Goal: Task Accomplishment & Management: Manage account settings

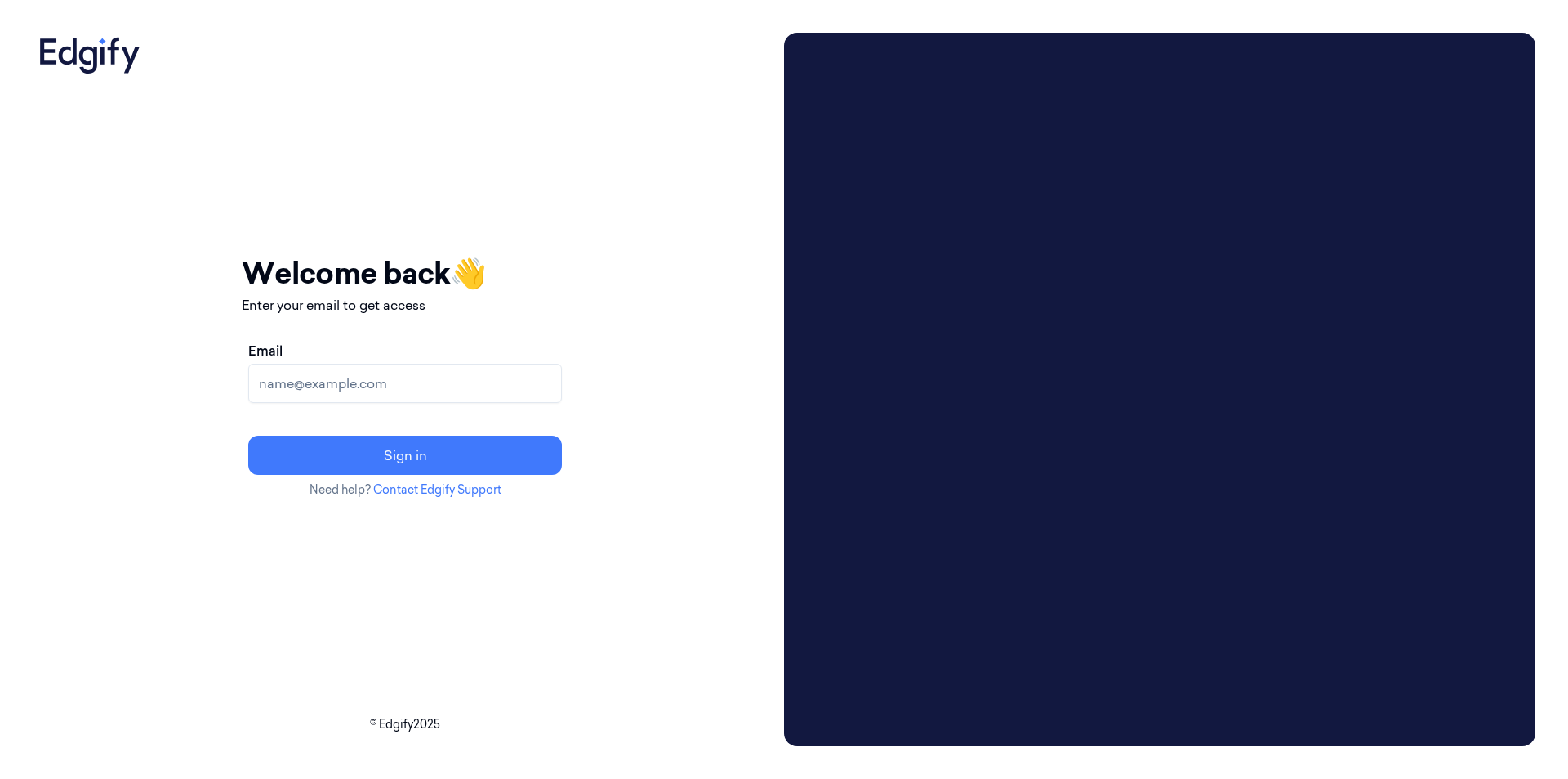
click at [324, 389] on input "Email" at bounding box center [405, 382] width 313 height 39
type input "[EMAIL_ADDRESS][DOMAIN_NAME]"
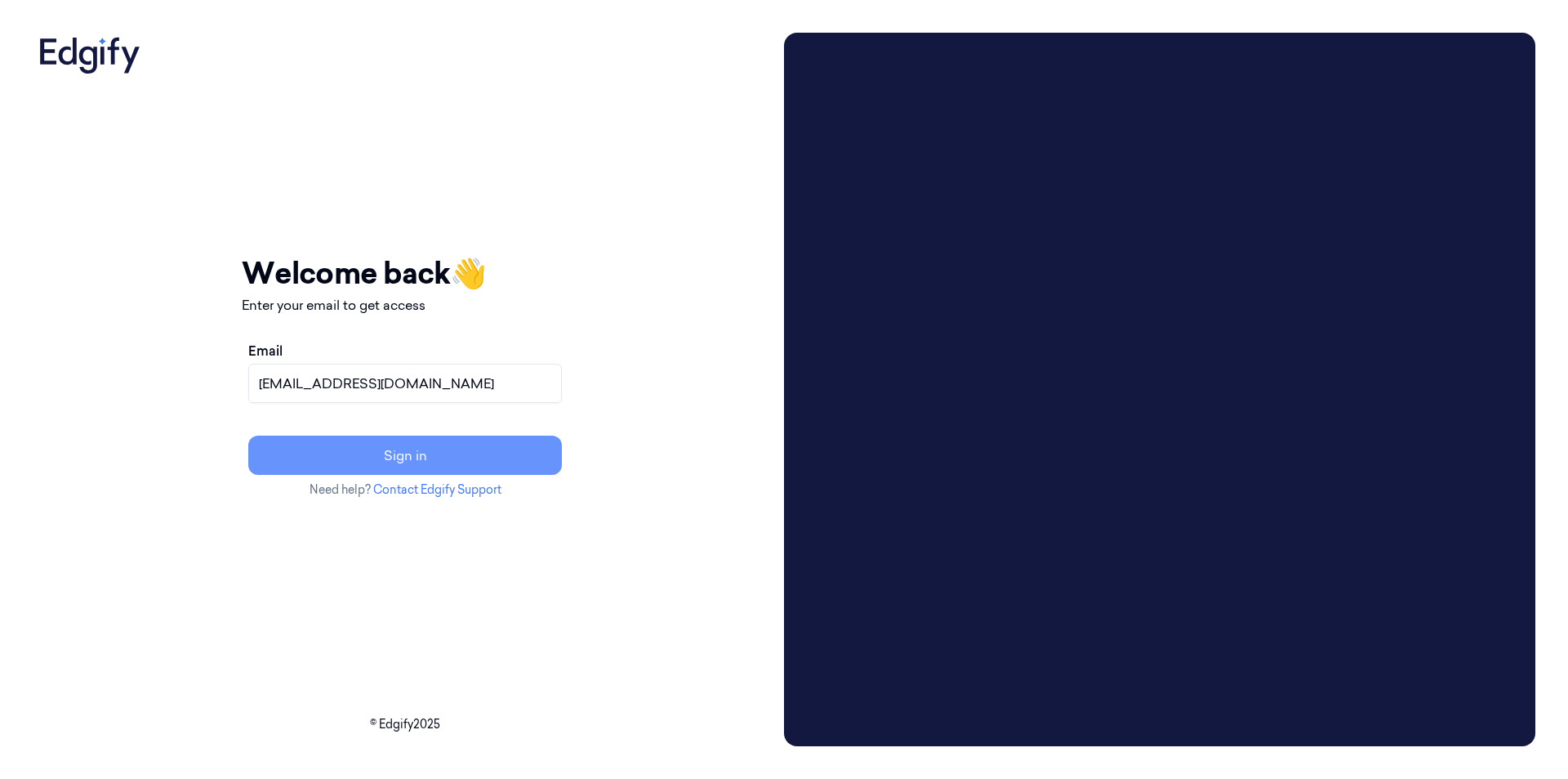
click at [358, 451] on button "Sign in" at bounding box center [405, 455] width 313 height 39
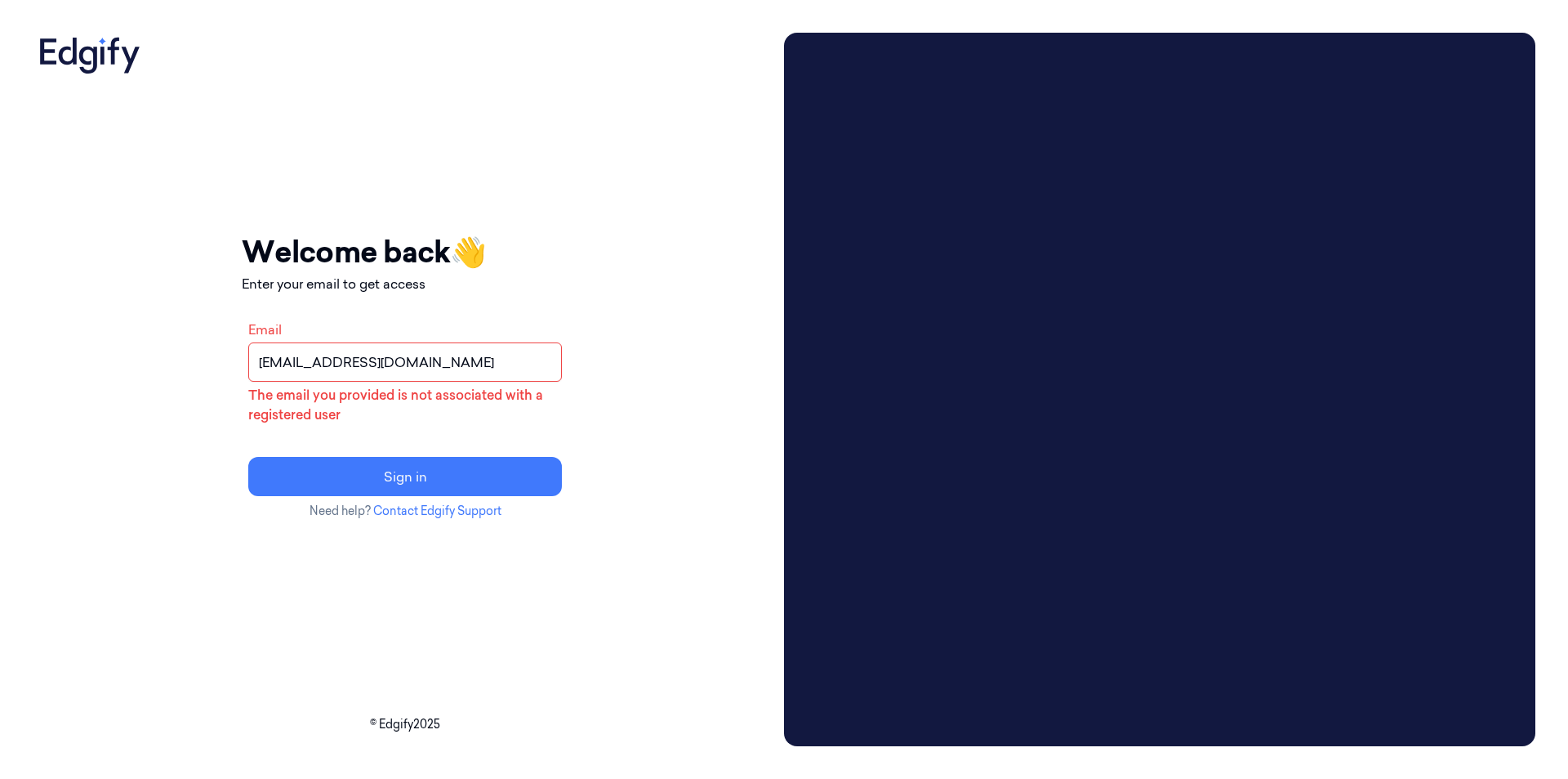
drag, startPoint x: 434, startPoint y: 356, endPoint x: 239, endPoint y: 367, distance: 195.3
click at [239, 367] on div "Your session expired - please log in again Email sent - check your inbox for th…" at bounding box center [404, 389] width 744 height 713
click at [432, 342] on input "Email" at bounding box center [405, 361] width 313 height 39
type input "noani@shufersal.co.il"
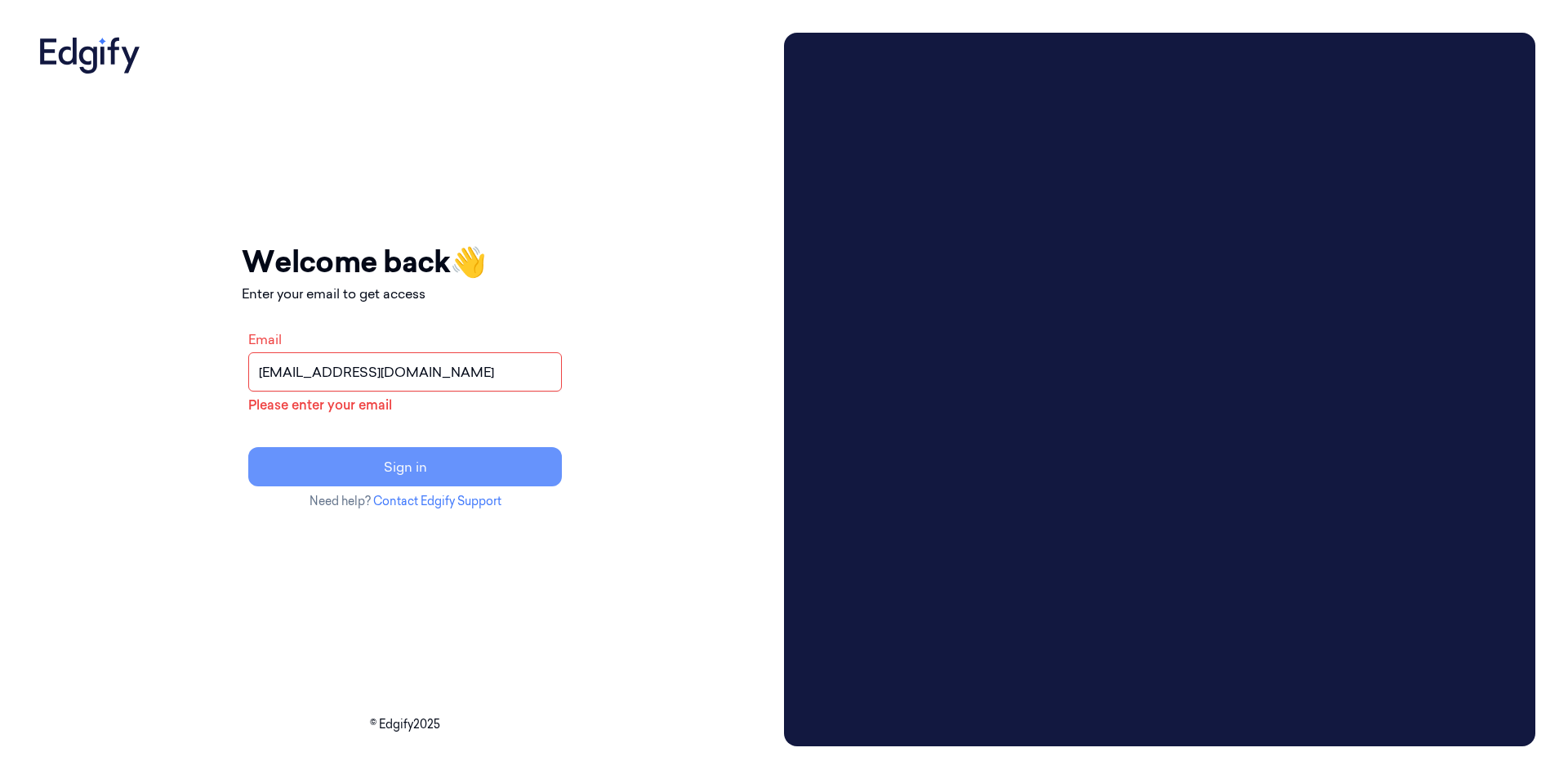
click at [410, 484] on button "Sign in" at bounding box center [405, 466] width 313 height 39
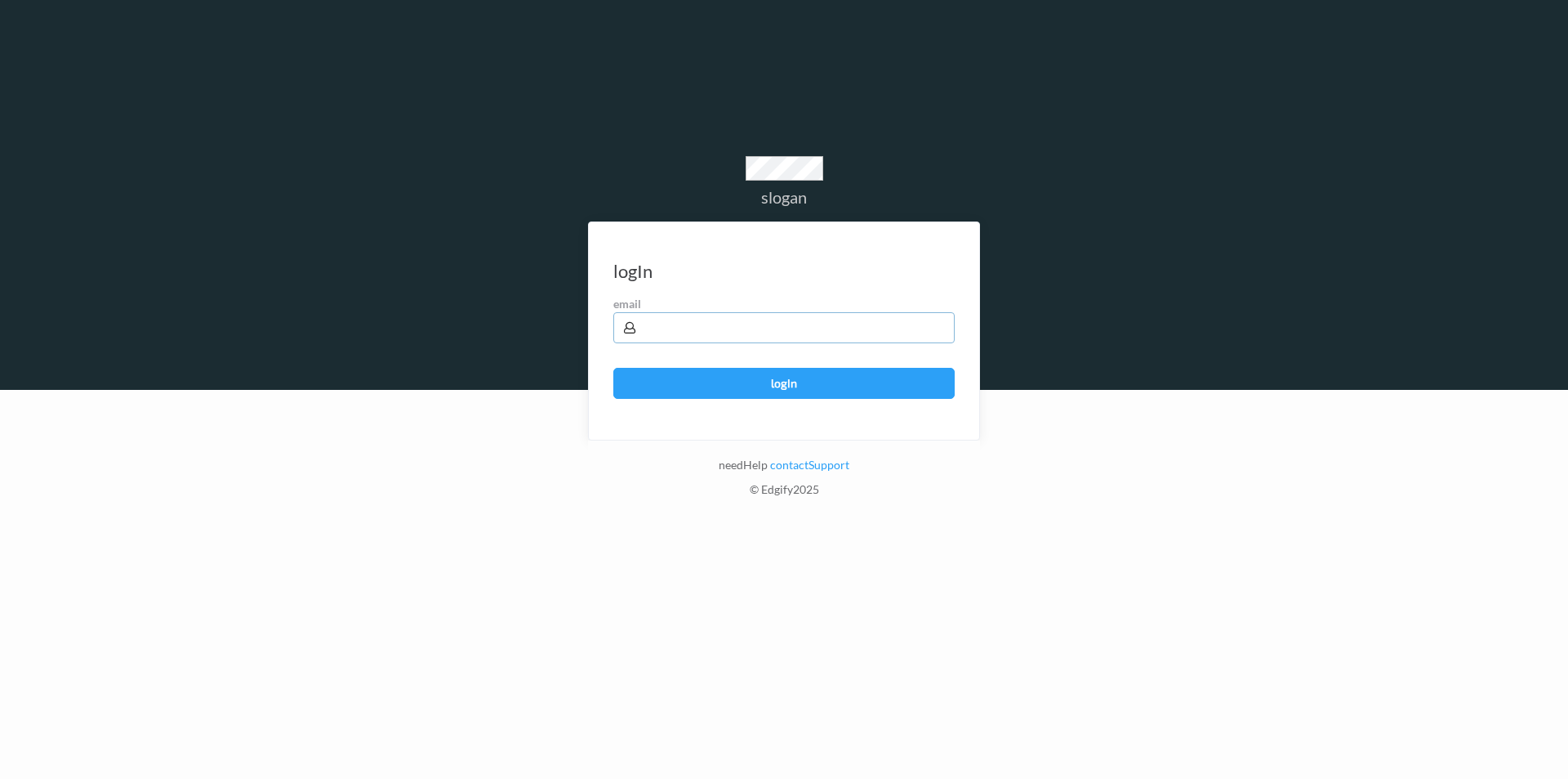
click at [763, 328] on input "text" at bounding box center [784, 327] width 341 height 31
type input "[EMAIL_ADDRESS][DOMAIN_NAME]"
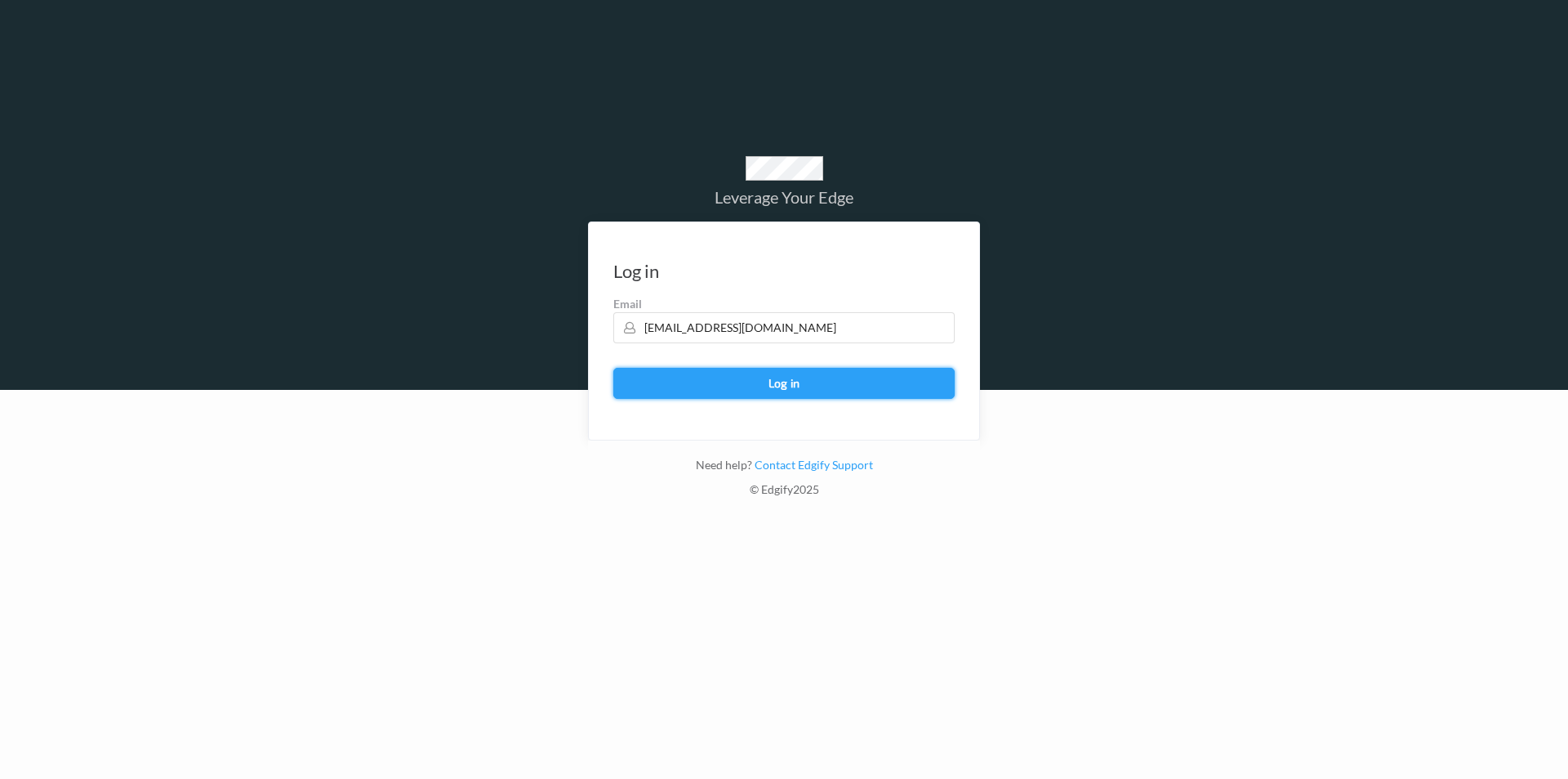
click at [756, 378] on button "Log in" at bounding box center [784, 383] width 341 height 31
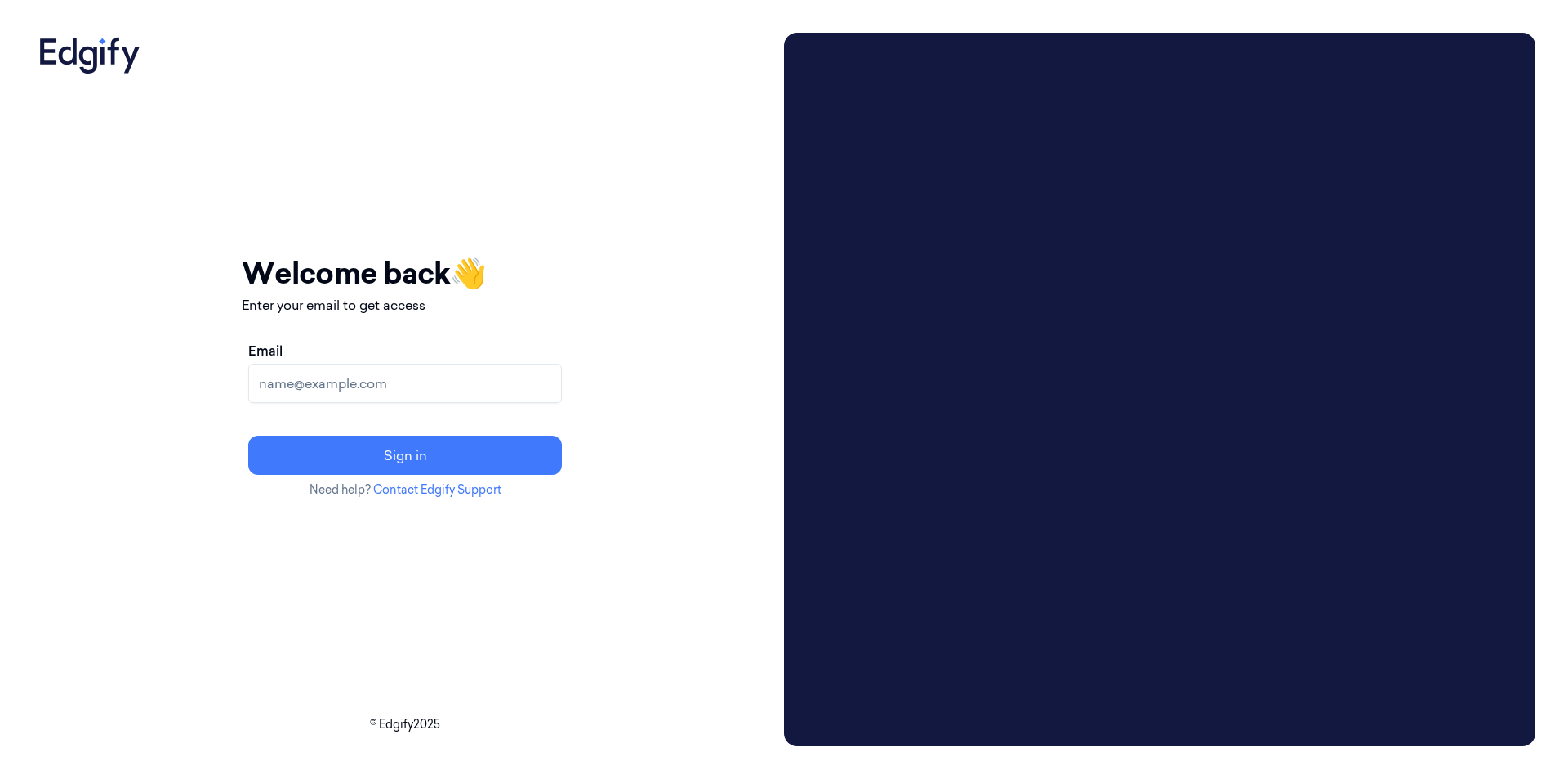
click at [483, 375] on input "Email" at bounding box center [405, 382] width 313 height 39
click at [337, 379] on input "[EMAIL_ADDRESS][DOMAIN_NAME]" at bounding box center [405, 382] width 313 height 39
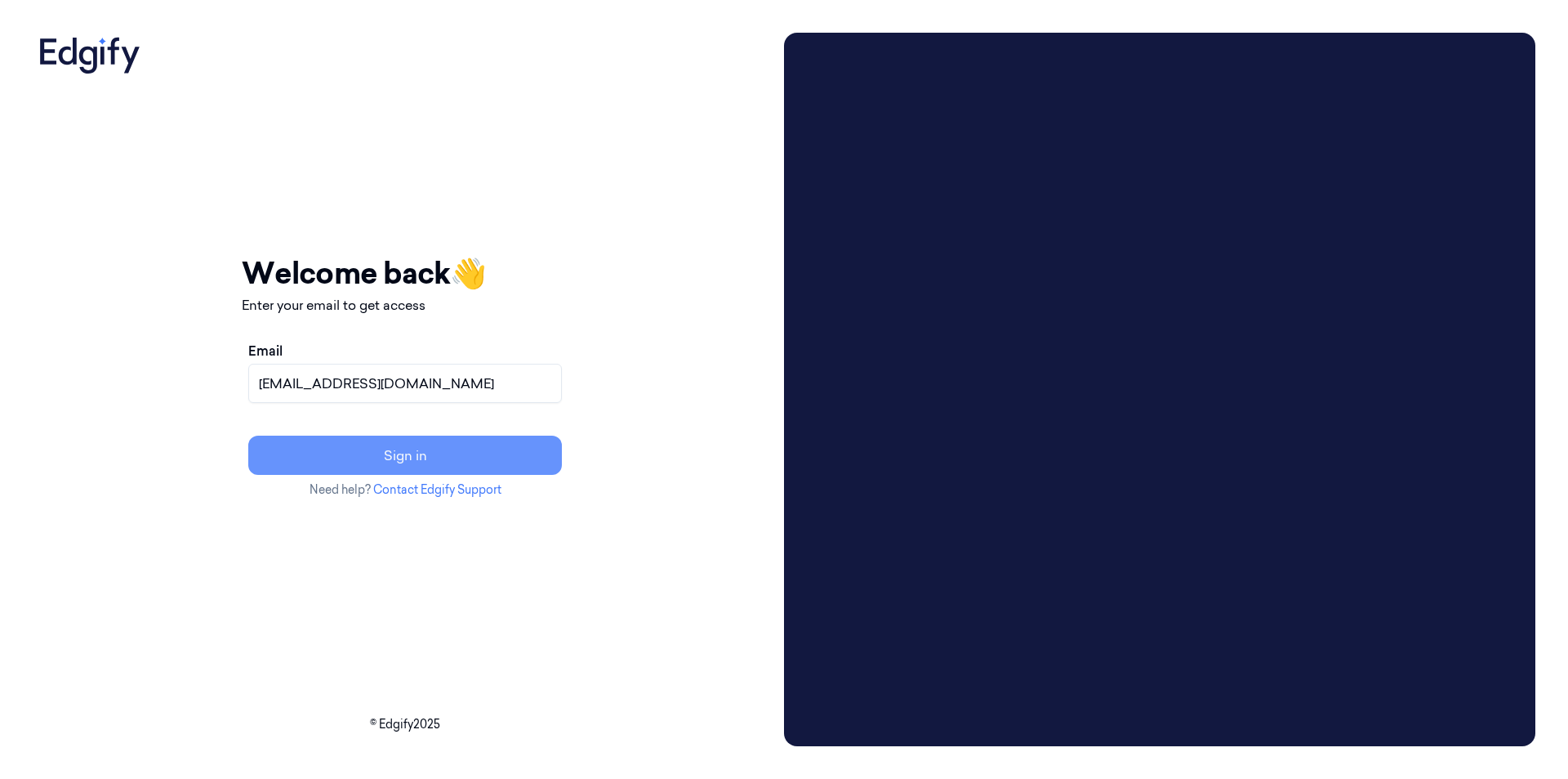
type input "helpdesk@shuferal.co.il"
click at [424, 448] on button "Sign in" at bounding box center [405, 455] width 313 height 39
